Goal: Transaction & Acquisition: Purchase product/service

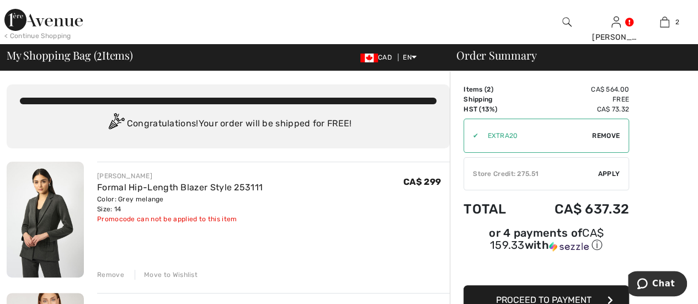
click at [606, 169] on span "Apply" at bounding box center [609, 174] width 22 height 10
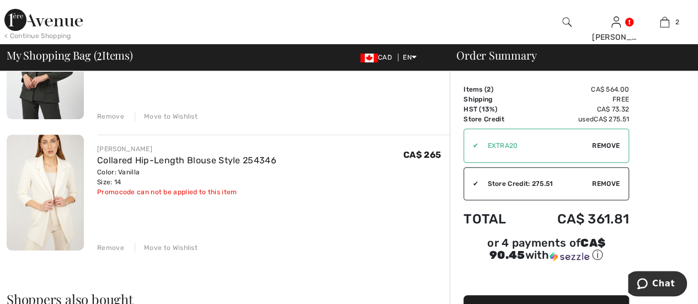
scroll to position [162, 0]
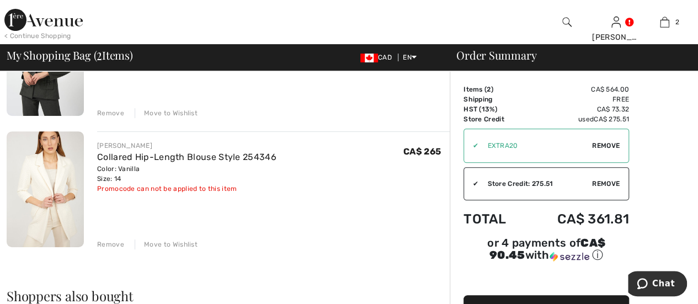
click at [539, 304] on span "Proceed to Payment" at bounding box center [544, 310] width 96 height 10
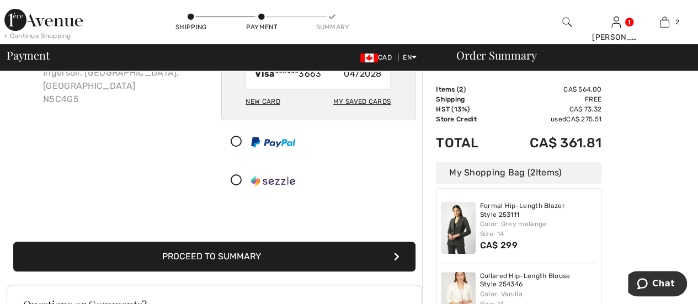
scroll to position [110, 0]
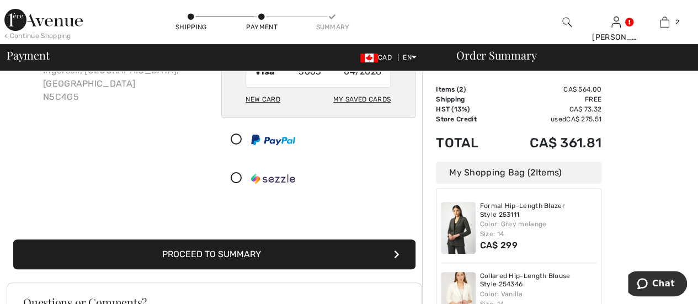
drag, startPoint x: 291, startPoint y: 253, endPoint x: 322, endPoint y: 248, distance: 31.2
click at [292, 252] on button "Proceed to Summary" at bounding box center [214, 255] width 402 height 30
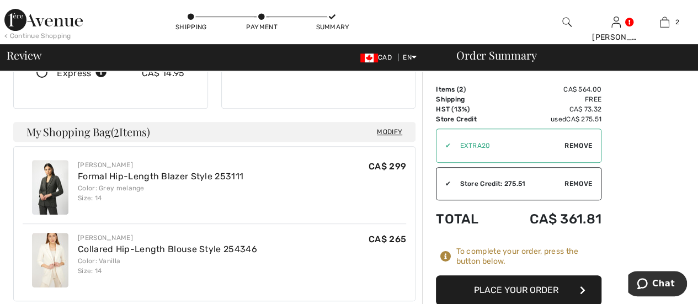
scroll to position [232, 0]
click at [504, 290] on button "Place Your Order" at bounding box center [519, 291] width 166 height 30
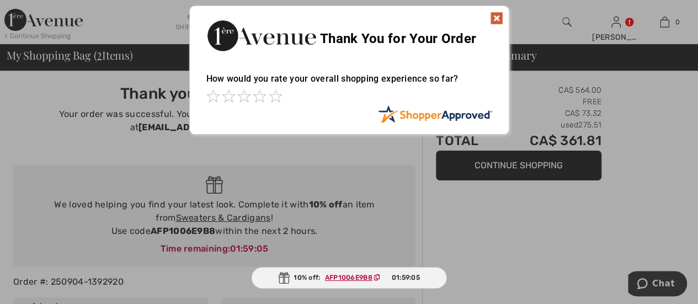
click at [494, 16] on img at bounding box center [496, 18] width 13 height 13
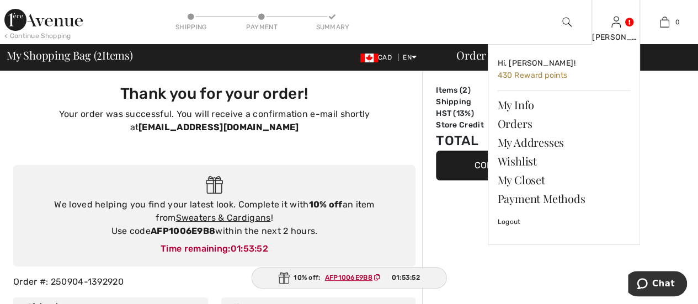
click at [621, 18] on link at bounding box center [616, 22] width 9 height 10
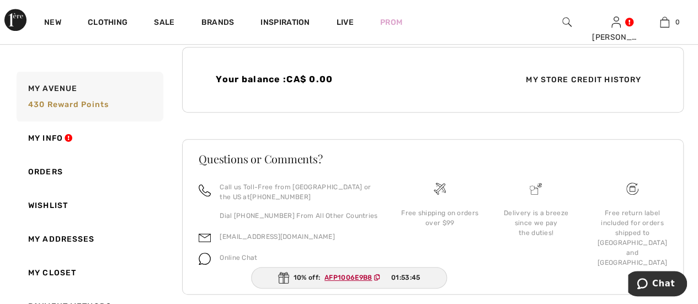
scroll to position [329, 0]
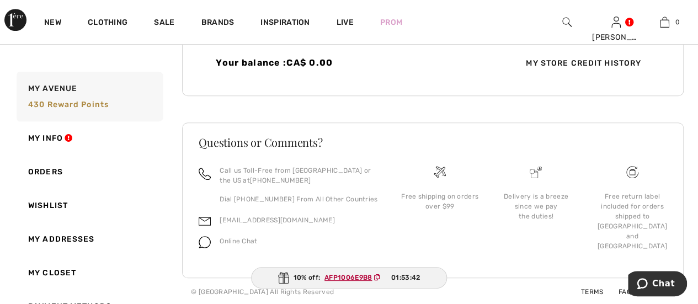
click at [613, 57] on span "My Store Credit History" at bounding box center [583, 63] width 133 height 12
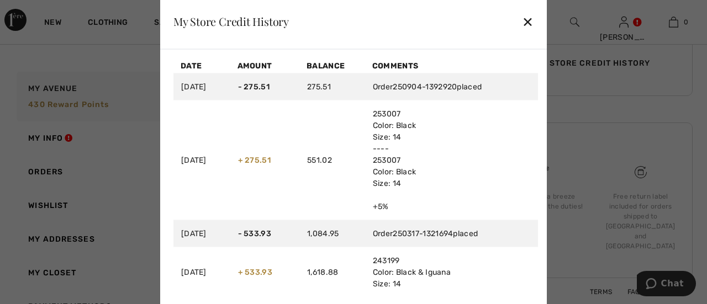
click at [526, 20] on div "✕" at bounding box center [528, 21] width 12 height 23
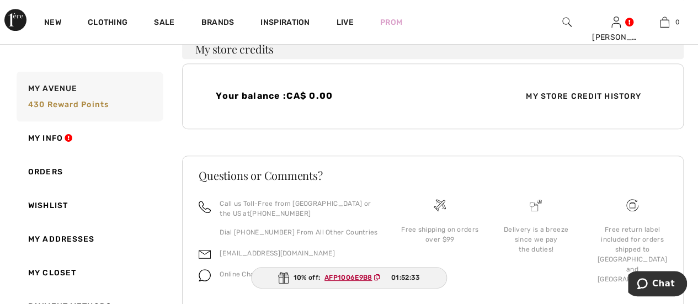
scroll to position [274, 0]
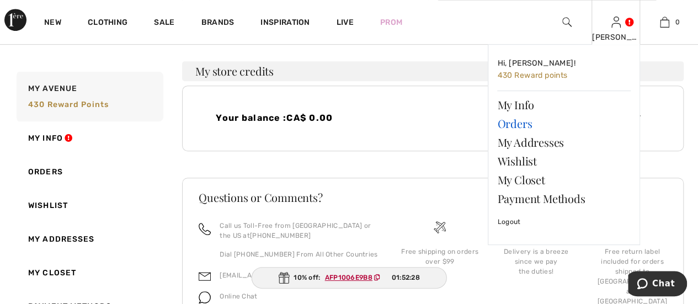
click at [519, 122] on link "Orders" at bounding box center [564, 123] width 134 height 19
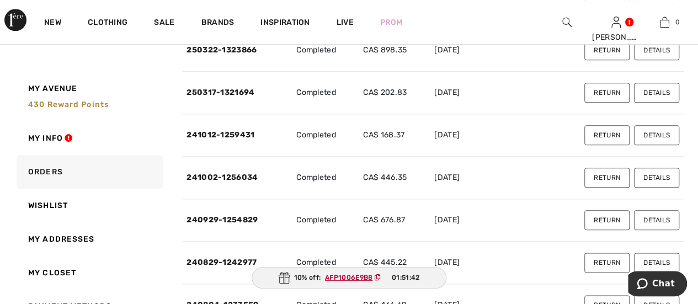
scroll to position [552, 0]
